Goal: Information Seeking & Learning: Learn about a topic

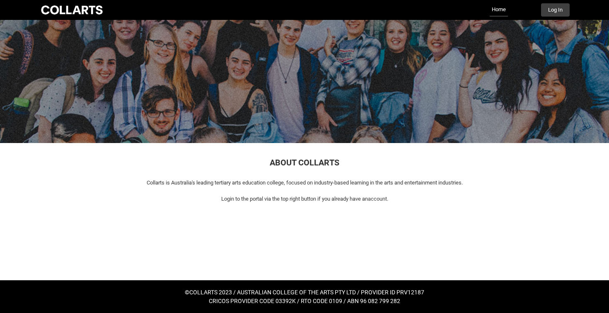
scroll to position [12, 0]
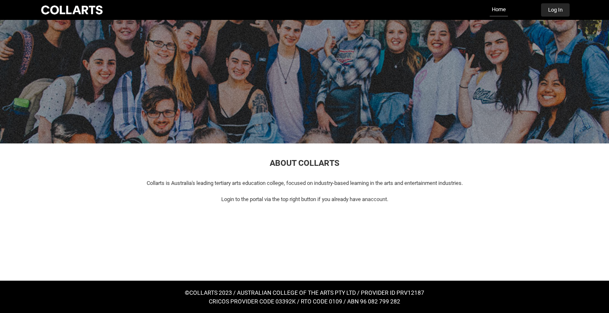
click at [564, 8] on button "Log In" at bounding box center [555, 9] width 29 height 13
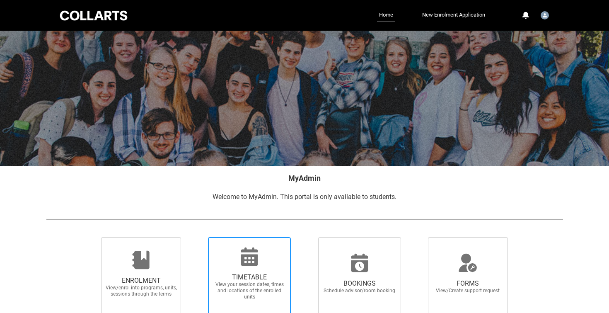
click at [274, 253] on div at bounding box center [248, 256] width 79 height 20
click at [197, 237] on input "TIMETABLE View your session dates, times and locations of the enrolled units" at bounding box center [197, 236] width 0 height 0
radio input "true"
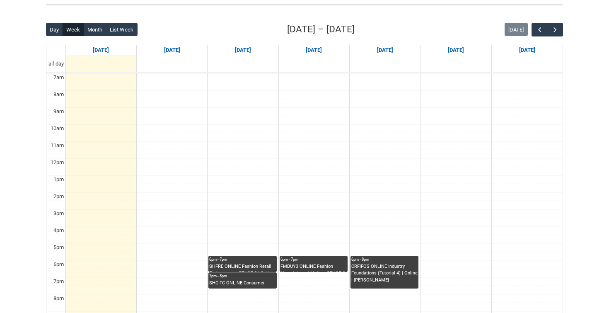
scroll to position [197, 0]
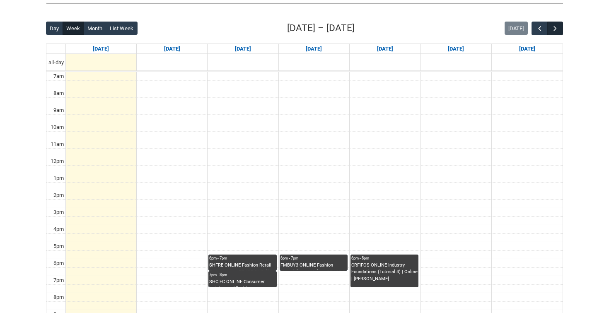
click at [556, 25] on span "button" at bounding box center [555, 28] width 8 height 8
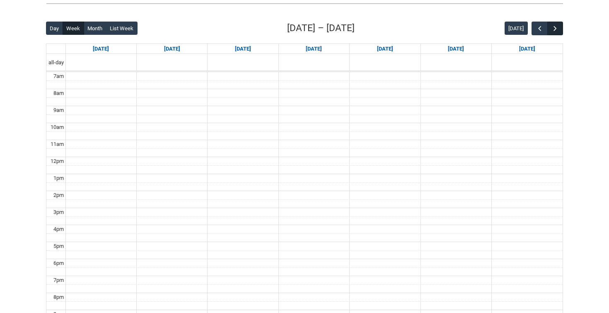
click at [556, 25] on span "button" at bounding box center [555, 28] width 8 height 8
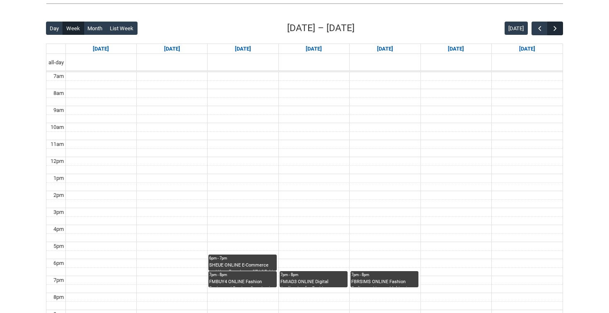
click at [556, 25] on span "button" at bounding box center [555, 28] width 8 height 8
click at [562, 29] on button "button" at bounding box center [555, 29] width 16 height 14
click at [538, 29] on span "button" at bounding box center [539, 28] width 8 height 8
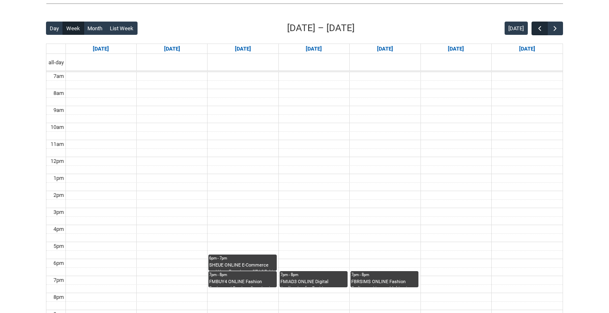
click at [538, 29] on span "button" at bounding box center [539, 28] width 8 height 8
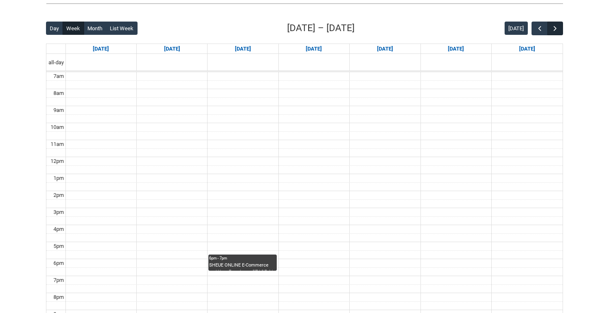
click at [561, 29] on button "button" at bounding box center [555, 29] width 16 height 14
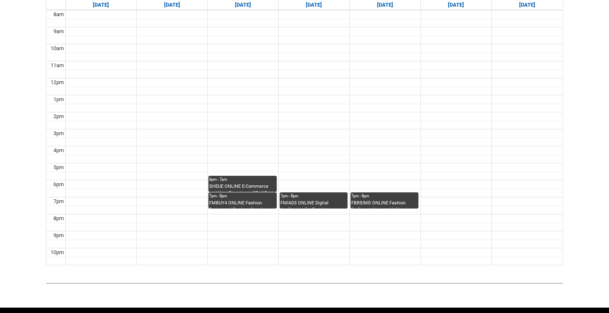
scroll to position [277, 0]
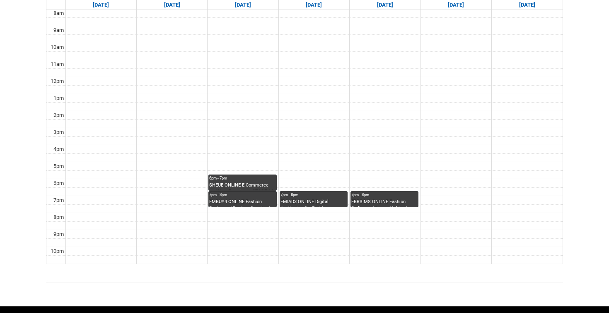
click at [245, 185] on div "SHEUE ONLINE E-Commerce and User Experience STAGE 4 | Online" at bounding box center [242, 186] width 66 height 9
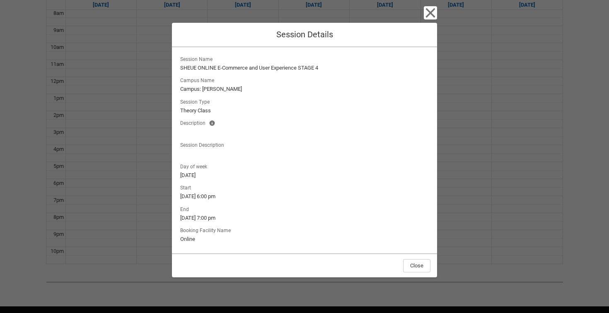
click at [432, 19] on icon "button" at bounding box center [430, 12] width 13 height 13
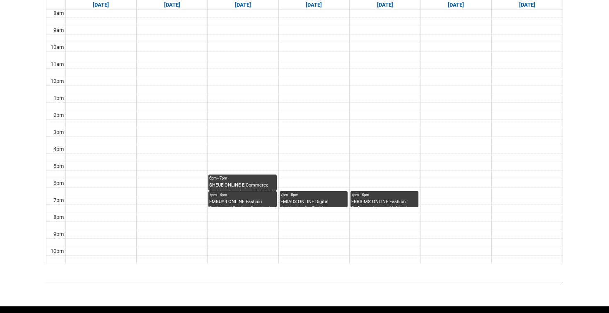
click at [248, 202] on div "FMBUY4 ONLINE Fashion Buying and Product Curation | Online | [PERSON_NAME]" at bounding box center [242, 202] width 66 height 9
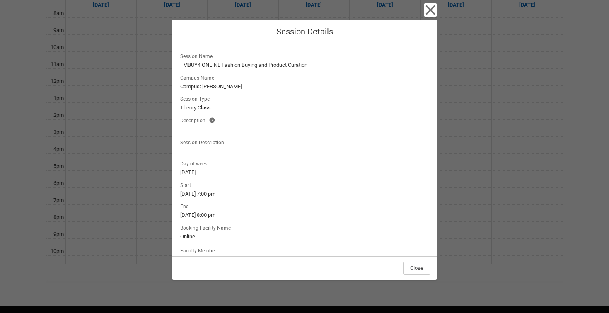
click at [433, 12] on icon "button" at bounding box center [431, 10] width 10 height 10
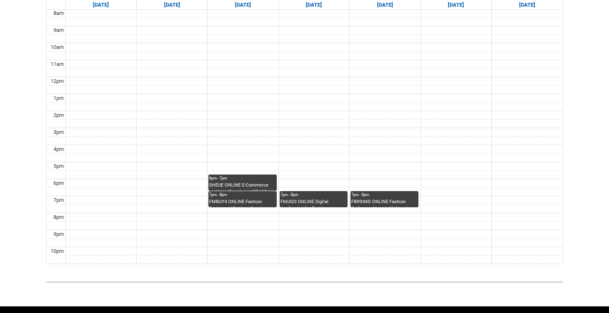
click at [307, 194] on div "7pm - 8pm" at bounding box center [313, 195] width 66 height 6
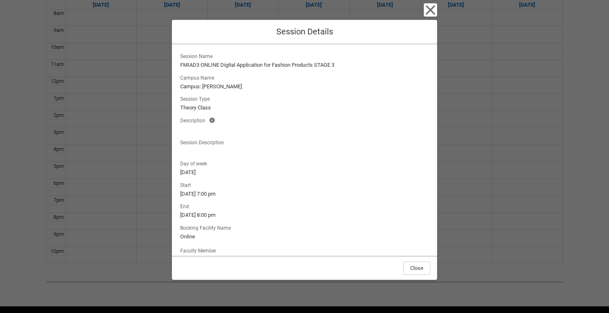
click at [437, 13] on div "Close Session Details Session Name FMIAD3 ONLINE Digital Application for Fashio…" at bounding box center [304, 156] width 609 height 313
click at [428, 7] on icon "button" at bounding box center [431, 10] width 10 height 10
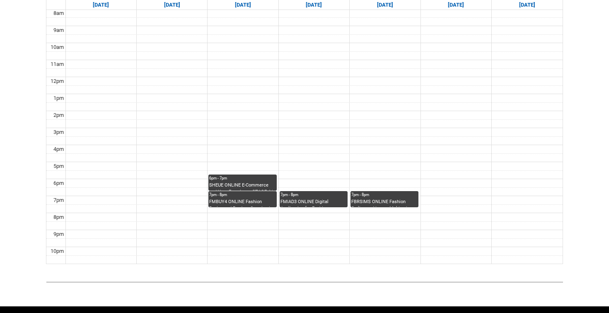
click at [387, 195] on div "7pm - 8pm" at bounding box center [384, 195] width 66 height 6
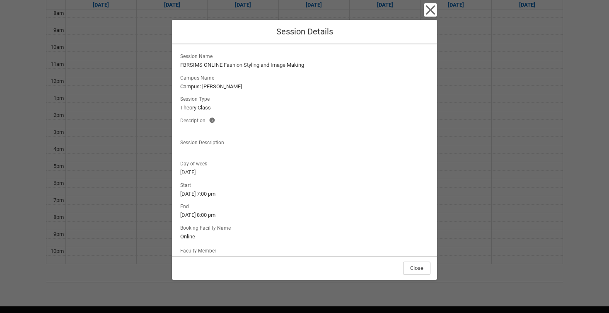
click at [429, 5] on icon "button" at bounding box center [430, 9] width 13 height 13
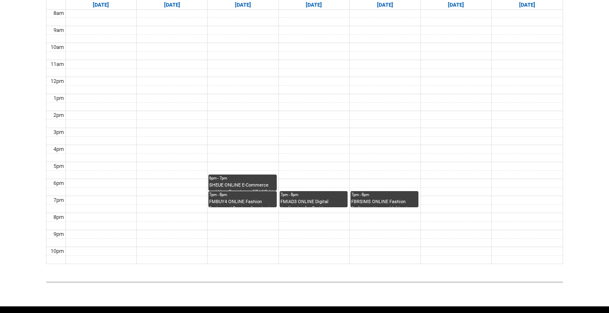
click at [329, 193] on div "7pm - 8pm" at bounding box center [313, 195] width 66 height 6
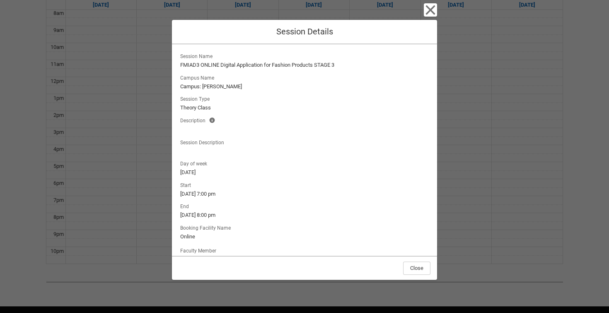
click at [429, 15] on icon "button" at bounding box center [430, 9] width 13 height 13
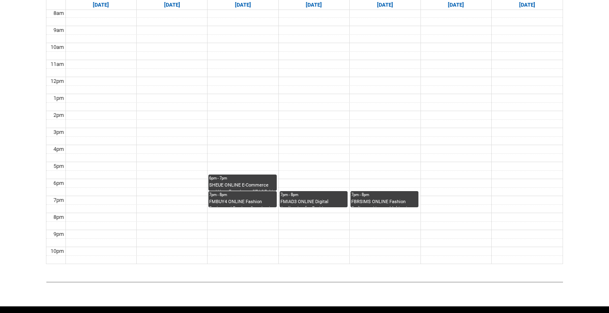
click at [369, 200] on div "FBRSIMS ONLINE Fashion Styling and Image Making | Online | [PERSON_NAME]" at bounding box center [384, 202] width 66 height 9
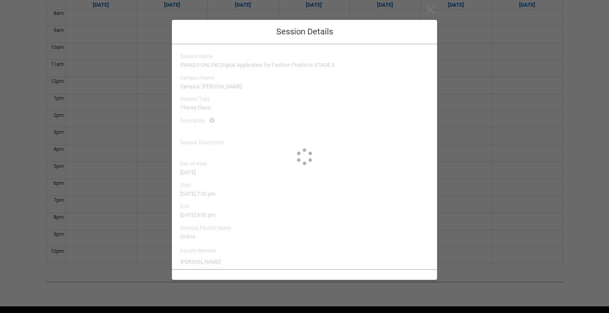
type input "[PERSON_NAME]"
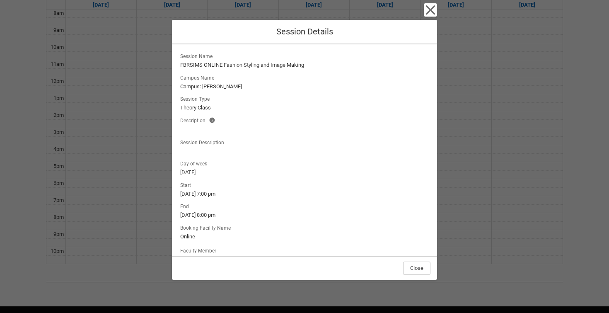
click at [430, 8] on icon "button" at bounding box center [430, 9] width 13 height 13
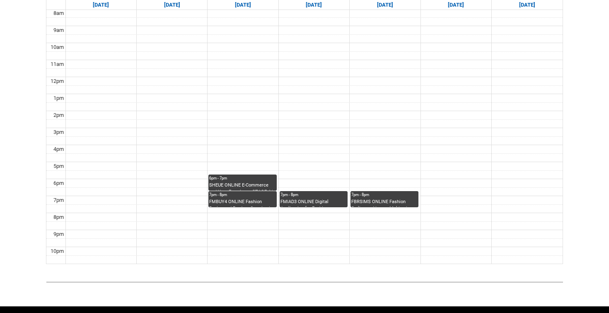
click at [234, 179] on div "6pm - 7pm" at bounding box center [242, 178] width 66 height 6
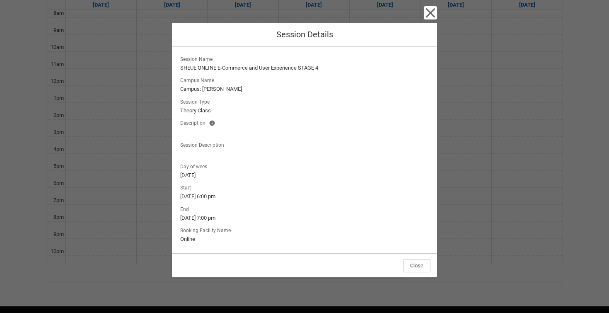
click at [429, 15] on icon "button" at bounding box center [431, 13] width 10 height 10
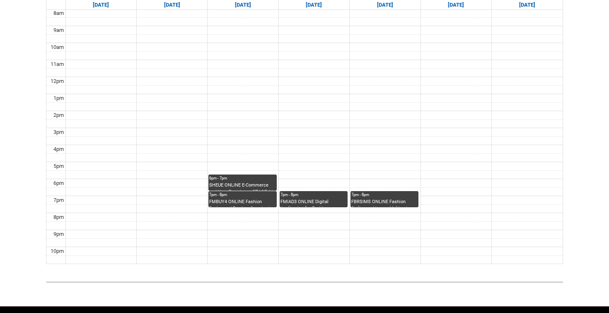
click at [262, 201] on div "FMBUY4 ONLINE Fashion Buying and Product Curation | Online | [PERSON_NAME]" at bounding box center [242, 202] width 66 height 9
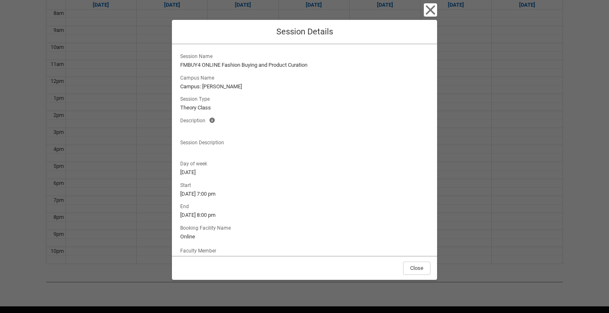
click at [434, 14] on icon "button" at bounding box center [431, 10] width 10 height 10
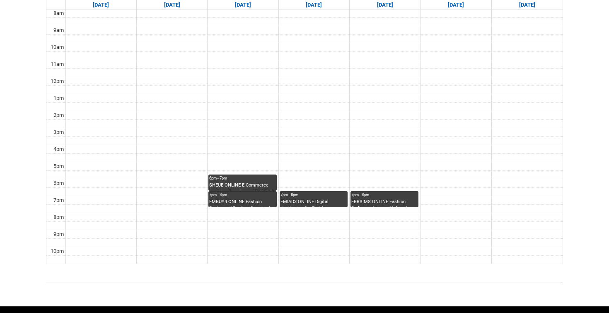
click at [258, 200] on div "FMBUY4 ONLINE Fashion Buying and Product Curation | Online | [PERSON_NAME]" at bounding box center [242, 202] width 66 height 9
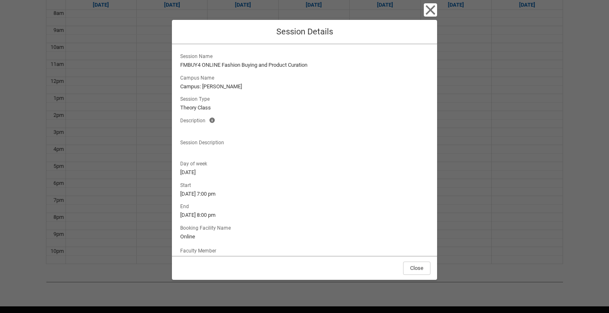
click at [428, 13] on icon "button" at bounding box center [431, 10] width 10 height 10
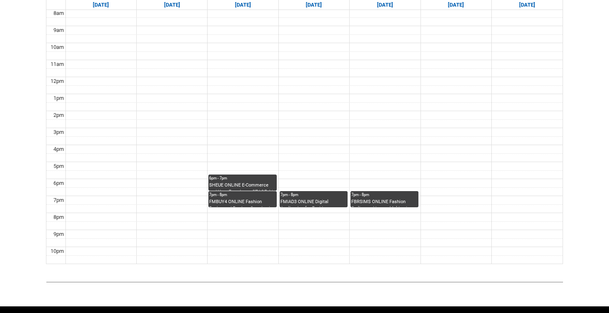
click at [309, 198] on div "FMIAD3 ONLINE Digital Application for Fashion Products STAGE 3 | Online | [PERS…" at bounding box center [313, 202] width 66 height 9
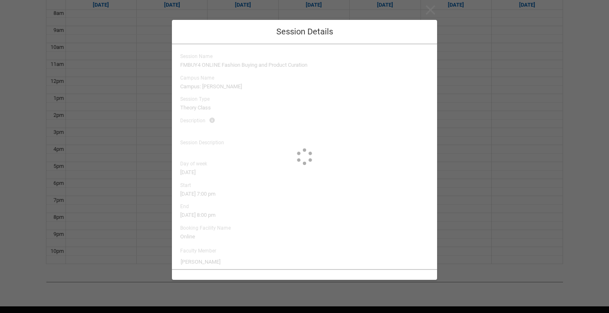
type input "[PERSON_NAME]"
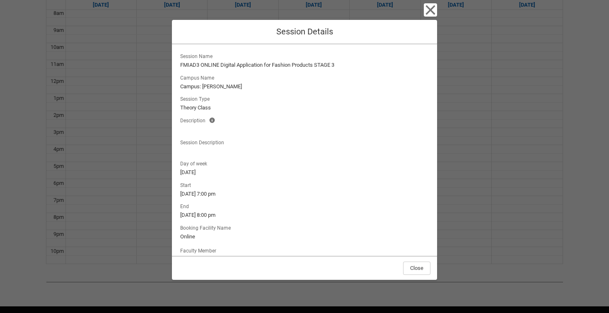
click at [430, 12] on icon "button" at bounding box center [430, 9] width 13 height 13
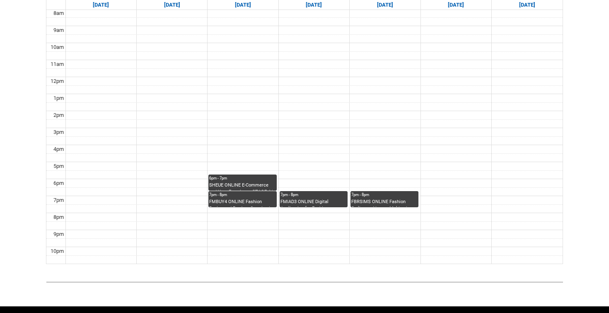
click at [410, 10] on th "[DATE]" at bounding box center [384, 5] width 71 height 10
